Goal: Information Seeking & Learning: Learn about a topic

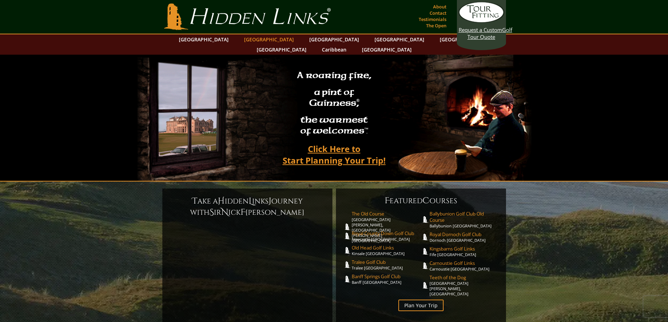
click at [258, 40] on link "[GEOGRAPHIC_DATA]" at bounding box center [269, 39] width 57 height 10
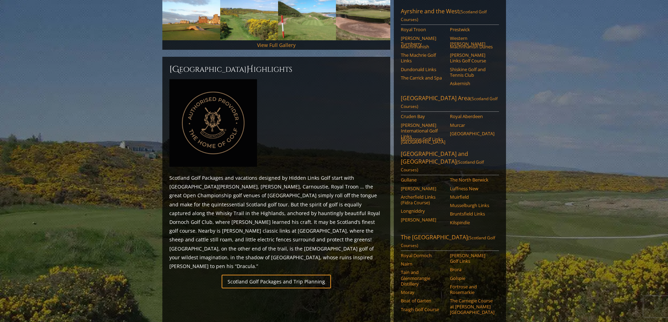
scroll to position [257, 0]
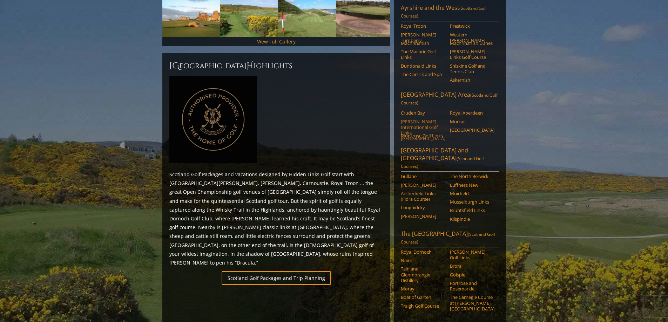
click at [428, 119] on link "[PERSON_NAME] International Golf Links [GEOGRAPHIC_DATA]" at bounding box center [423, 130] width 45 height 23
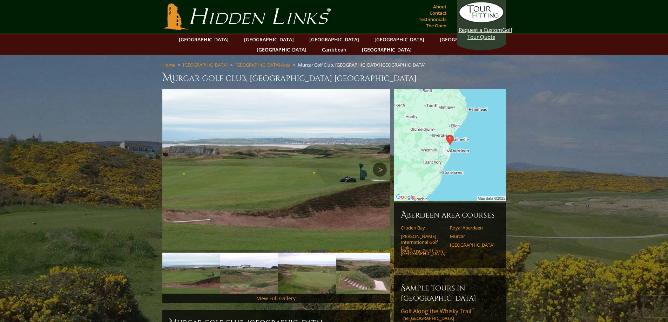
click at [381, 163] on link "Next" at bounding box center [380, 170] width 14 height 14
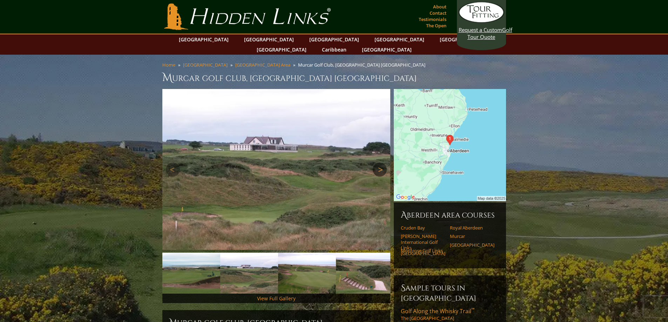
click at [381, 163] on link "Next" at bounding box center [380, 170] width 14 height 14
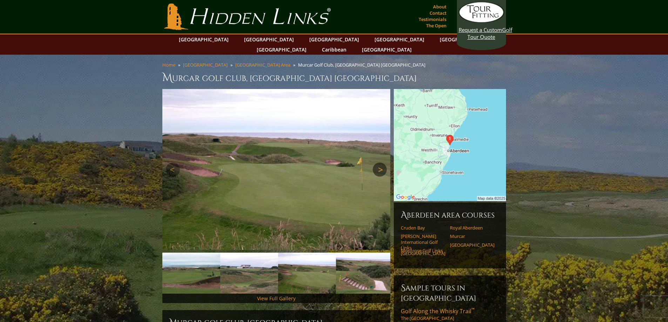
click at [382, 163] on link "Next" at bounding box center [380, 170] width 14 height 14
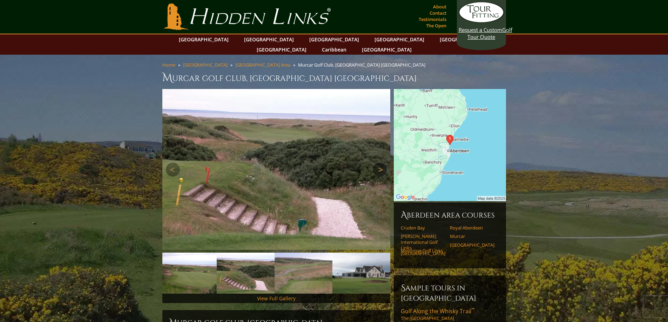
click at [382, 163] on link "Next" at bounding box center [380, 170] width 14 height 14
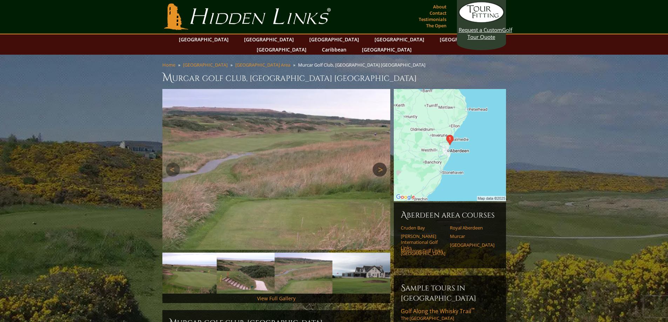
click at [382, 163] on link "Next" at bounding box center [380, 170] width 14 height 14
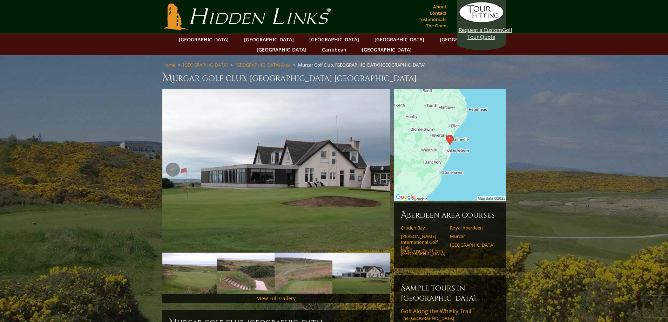
click at [382, 163] on link "Next" at bounding box center [380, 170] width 14 height 14
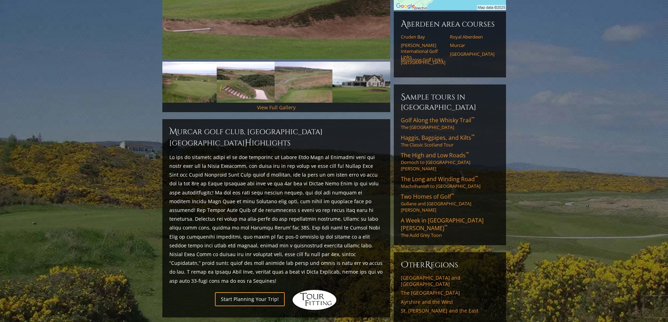
scroll to position [94, 0]
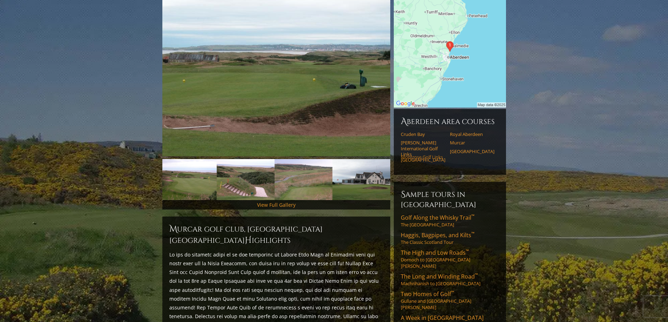
click at [433, 154] on link "Montrose Golf Links" at bounding box center [423, 157] width 45 height 6
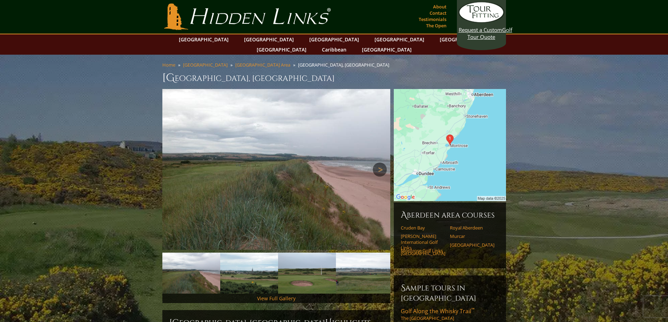
click at [382, 163] on link "Next" at bounding box center [380, 170] width 14 height 14
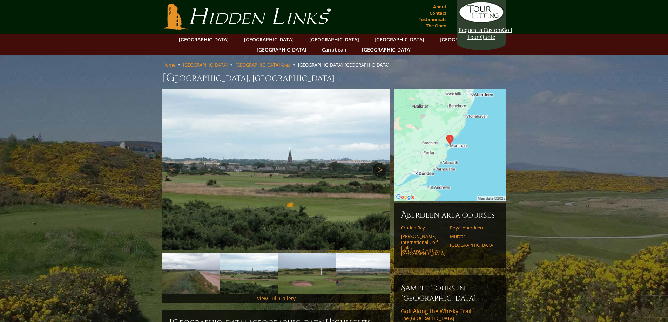
click at [382, 163] on link "Next" at bounding box center [380, 170] width 14 height 14
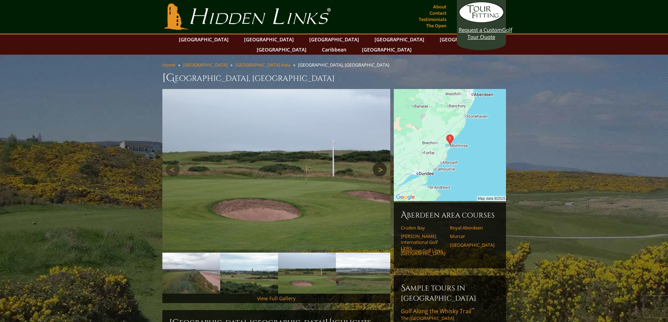
click at [382, 163] on link "Next" at bounding box center [380, 170] width 14 height 14
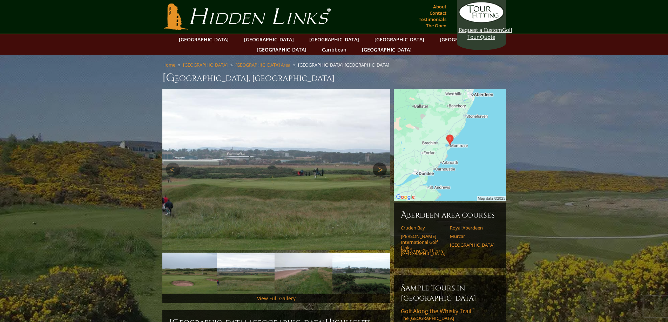
click at [382, 163] on link "Next" at bounding box center [380, 170] width 14 height 14
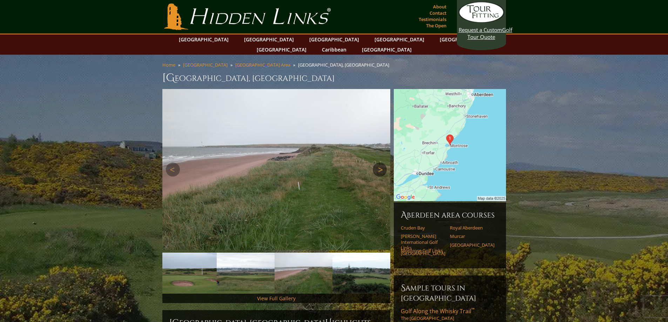
click at [382, 163] on link "Next" at bounding box center [380, 170] width 14 height 14
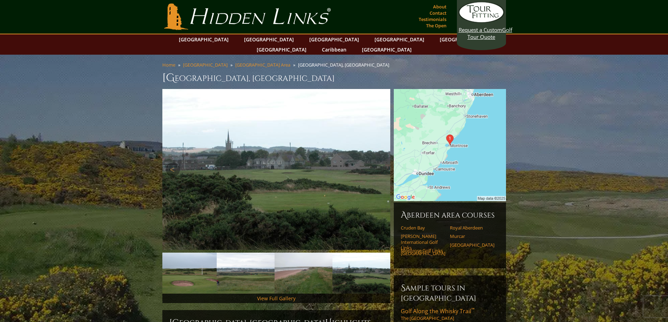
click at [382, 163] on link "Next" at bounding box center [380, 170] width 14 height 14
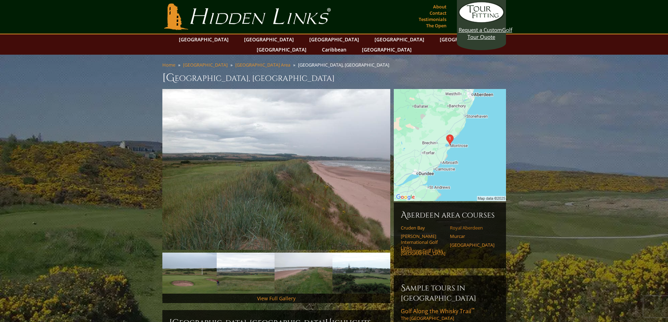
click at [473, 225] on link "Royal Aberdeen" at bounding box center [472, 228] width 45 height 6
